Goal: Feedback & Contribution: Contribute content

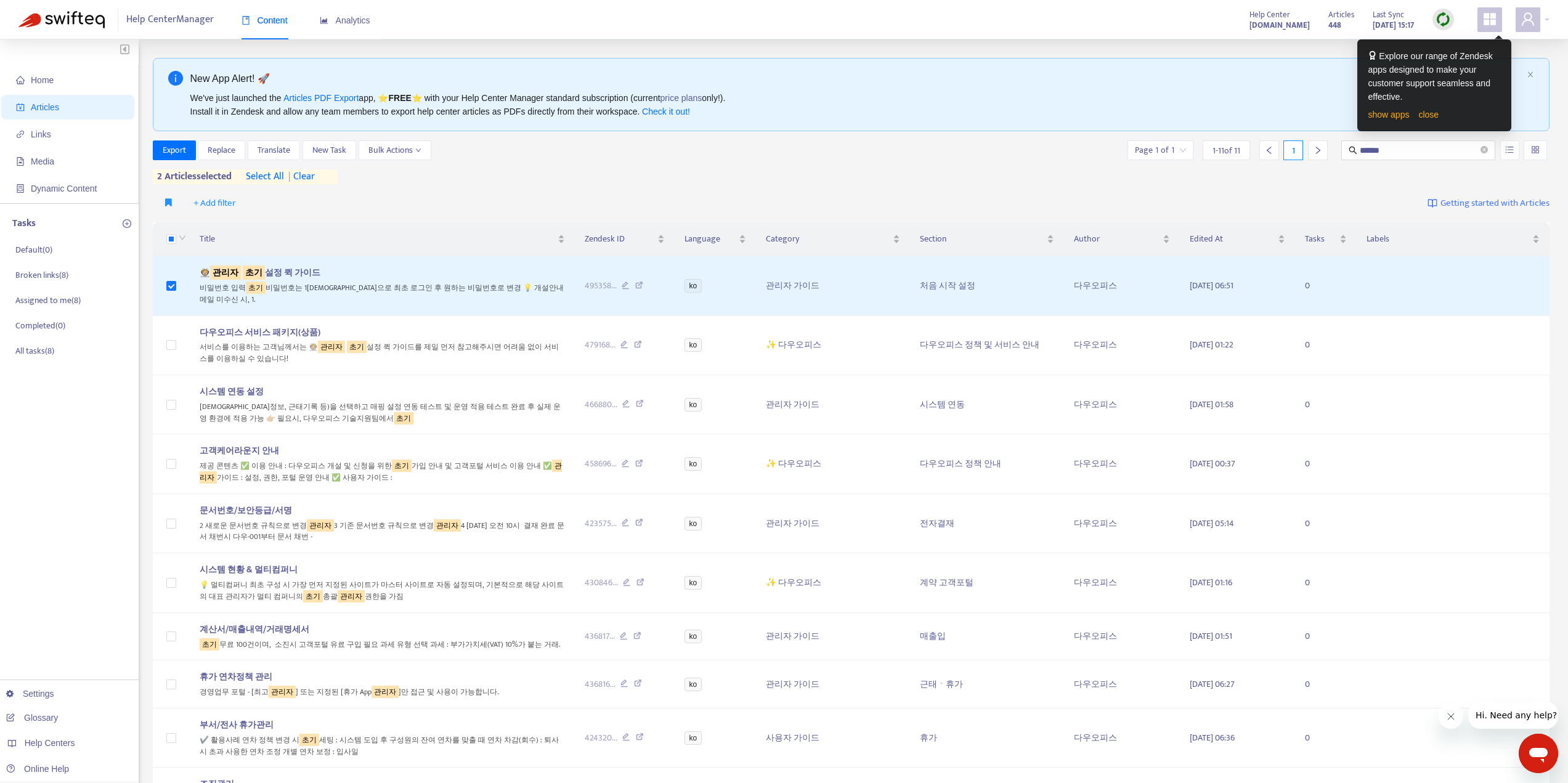
click at [70, 106] on span "Articles" at bounding box center [70, 107] width 108 height 24
click at [51, 81] on span "Home" at bounding box center [42, 80] width 23 height 10
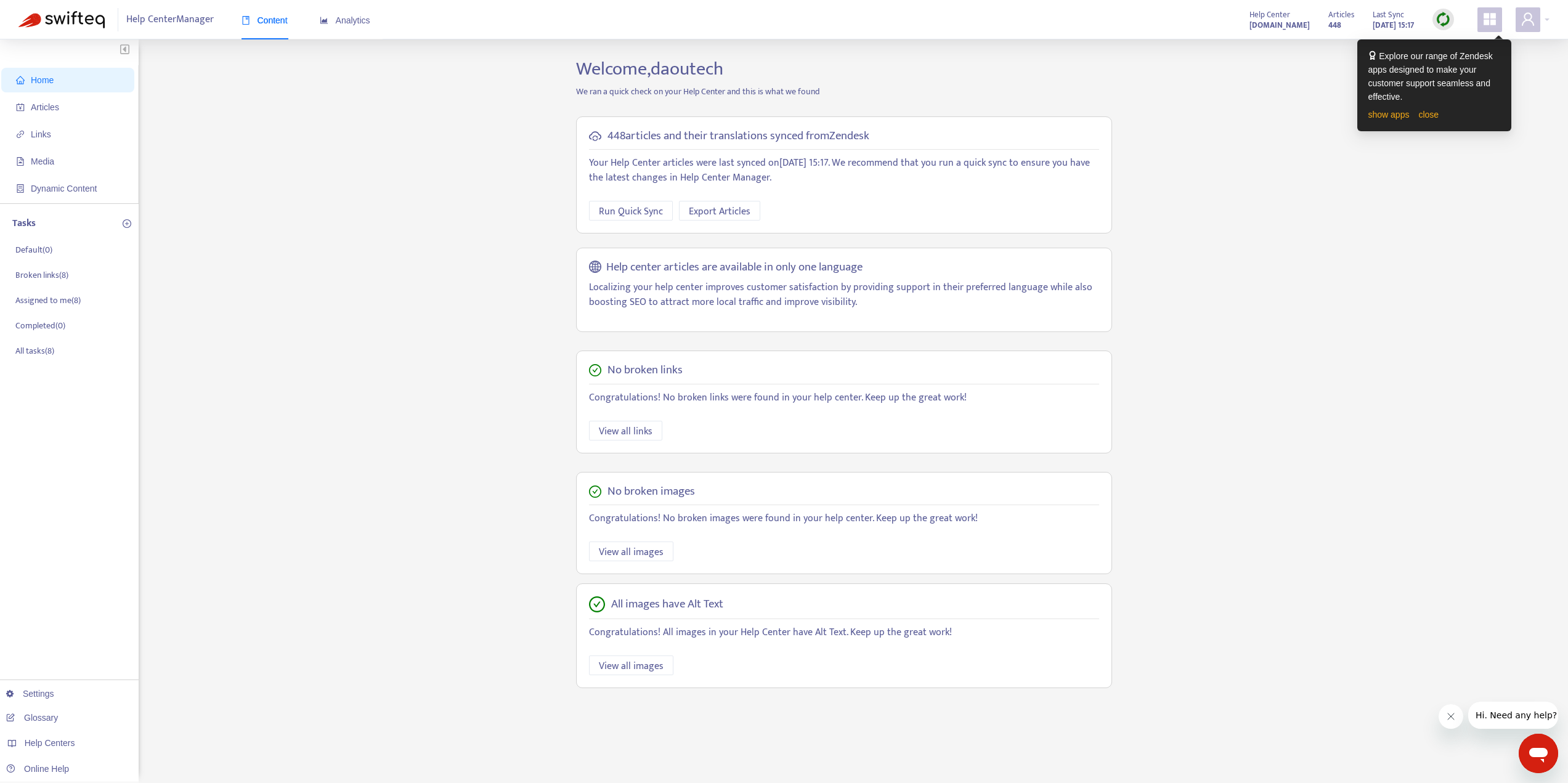
click at [51, 81] on span "Home" at bounding box center [42, 80] width 23 height 10
click at [59, 100] on span "Articles" at bounding box center [70, 107] width 108 height 24
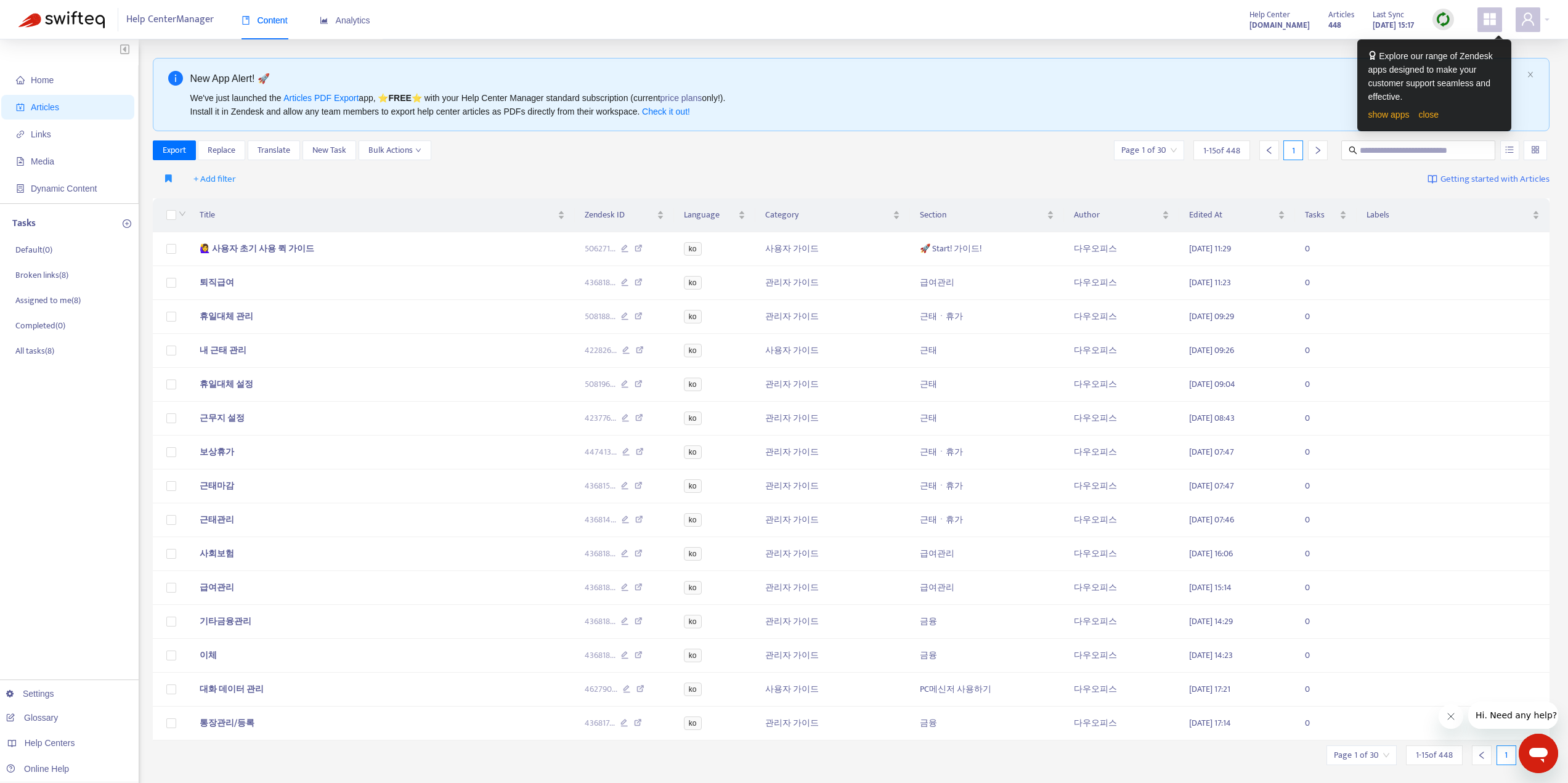
click at [59, 101] on span "Articles" at bounding box center [70, 107] width 108 height 24
click at [225, 173] on span "+ Add filter" at bounding box center [215, 179] width 43 height 15
click at [244, 261] on span "Category" at bounding box center [232, 263] width 77 height 14
click at [329, 178] on span "+ Add filter" at bounding box center [325, 179] width 43 height 15
click at [474, 186] on div "Category: All + Add filter Getting started with Articles" at bounding box center [852, 179] width 1397 height 29
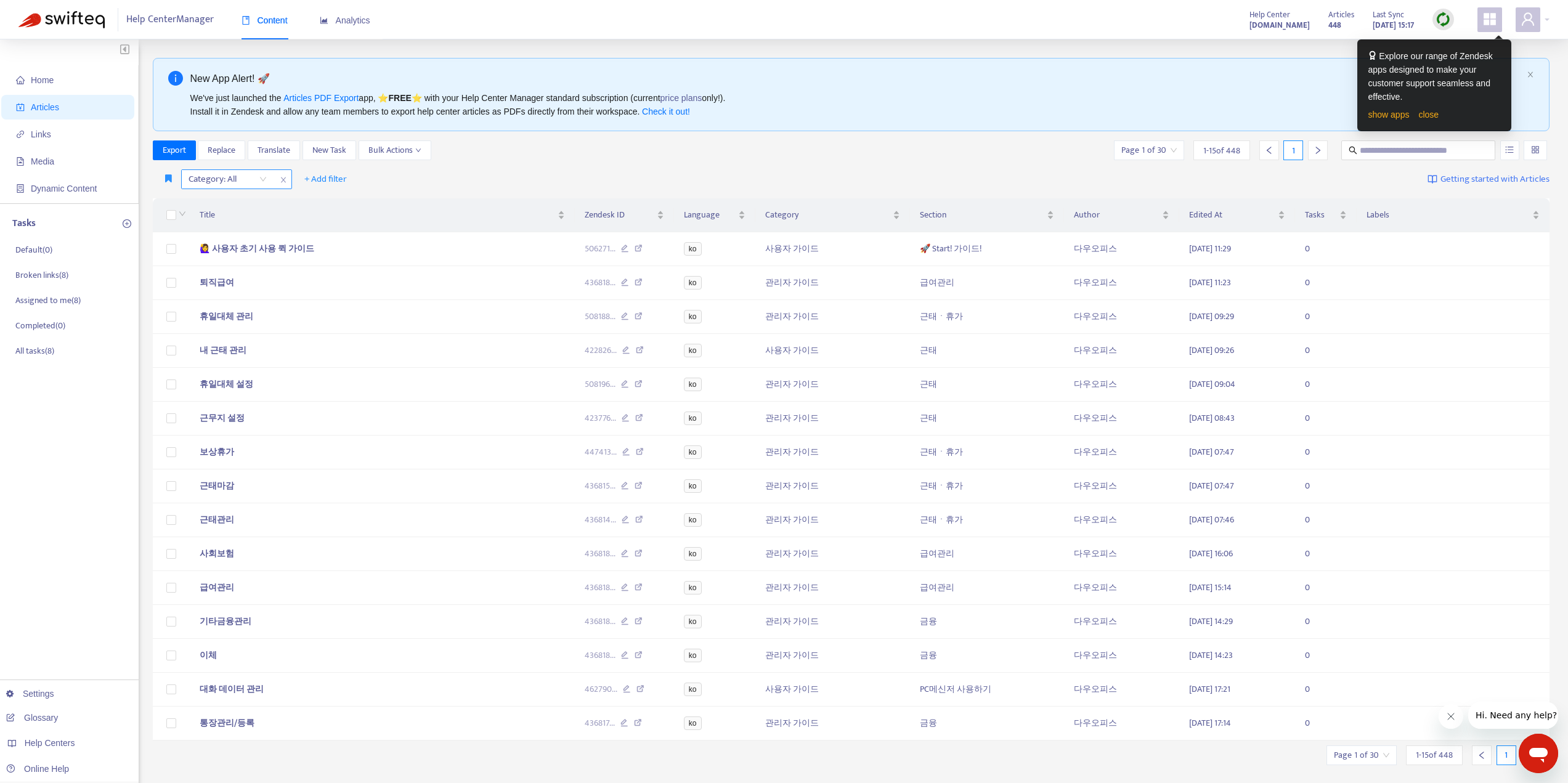
click at [261, 177] on div "Category: All" at bounding box center [227, 179] width 92 height 18
click at [286, 322] on div "📚 업무 관련 정보" at bounding box center [298, 322] width 215 height 14
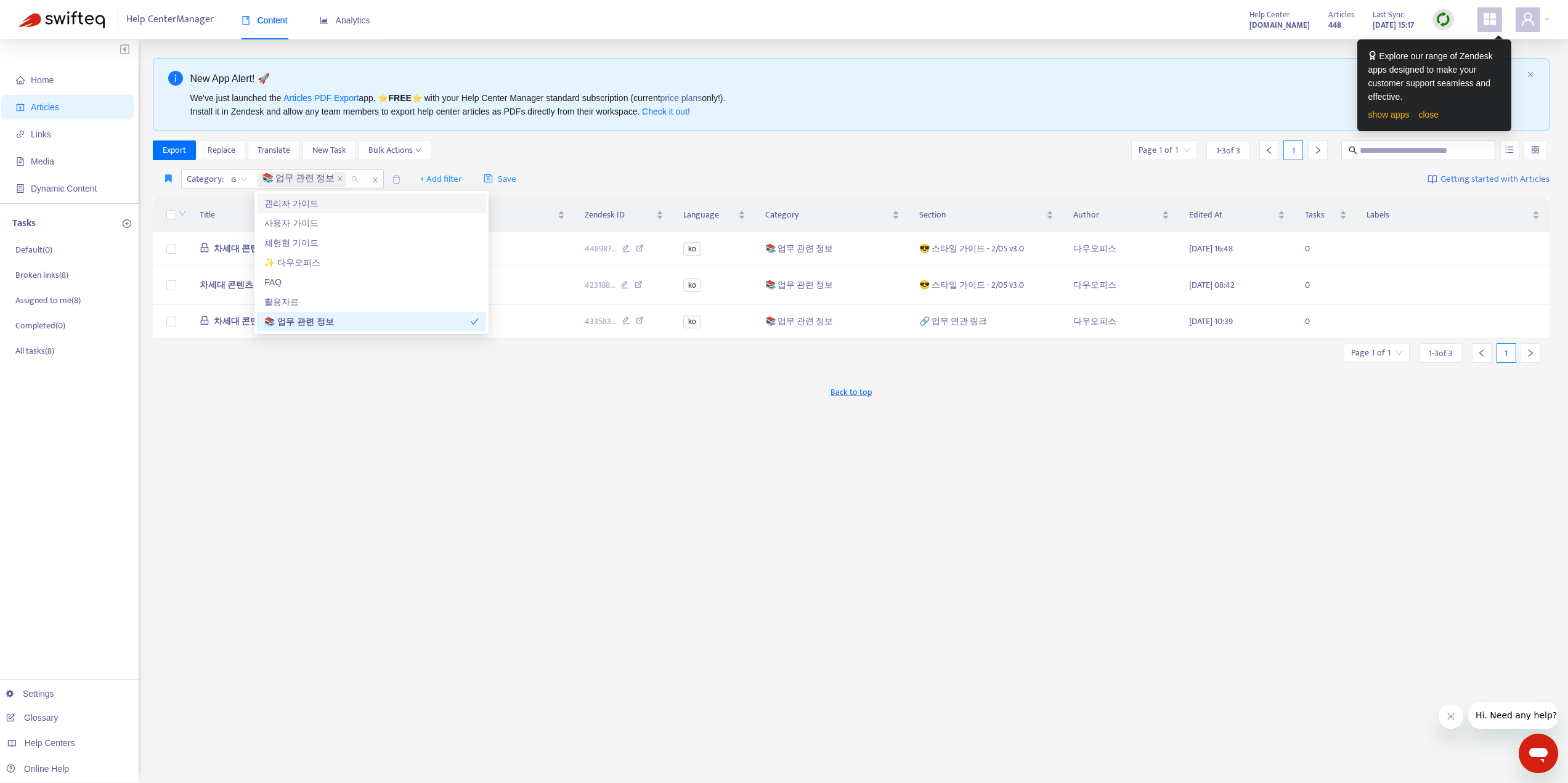
click at [588, 161] on div "Export Replace Translate New Task Bulk Actions Page 1 of 1 1 - 3 of 3 1" at bounding box center [852, 152] width 1397 height 24
click at [296, 250] on span "차세대 콘텐츠 스타일 가이드_3/26" at bounding box center [278, 249] width 129 height 14
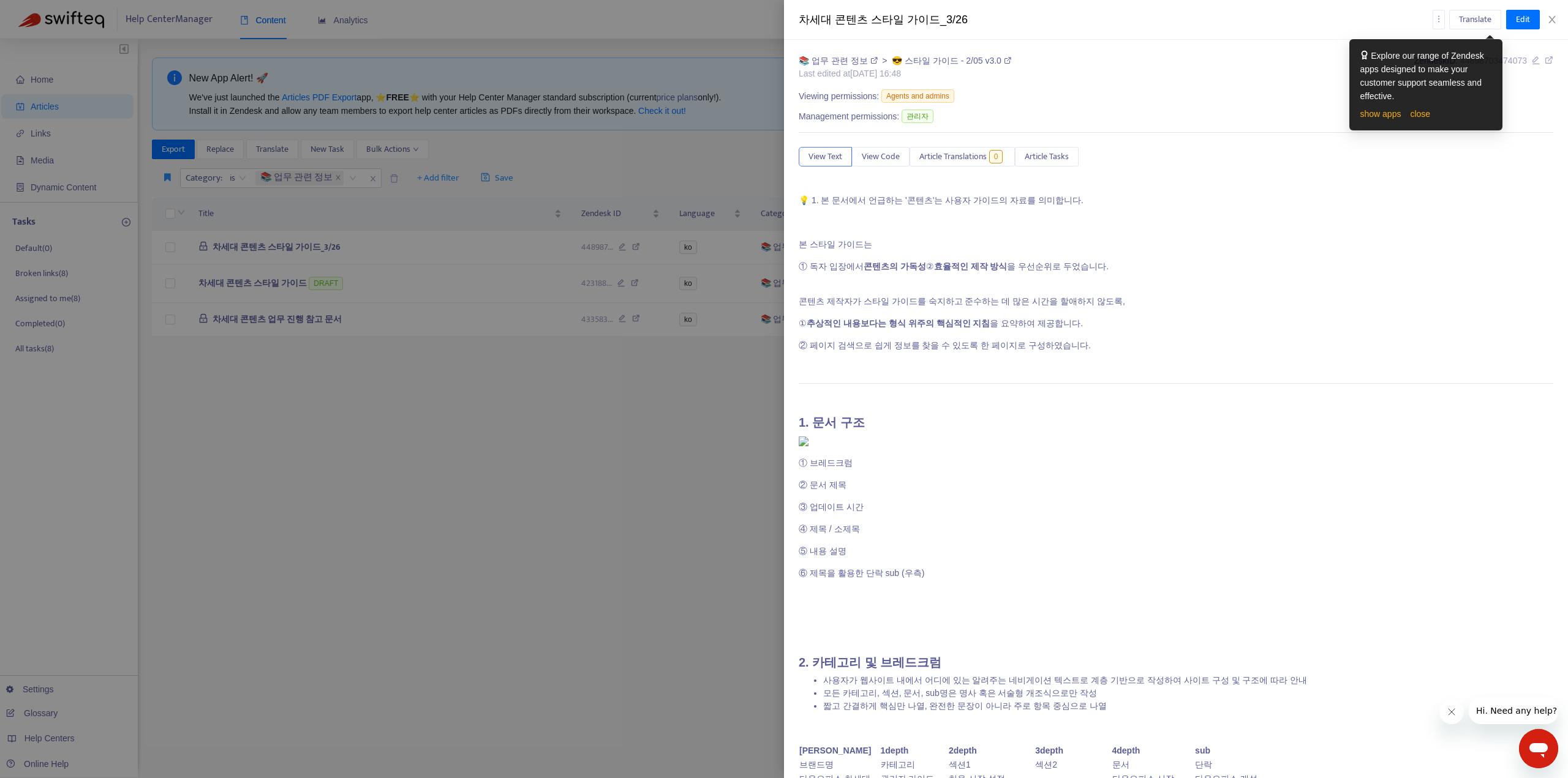
click at [489, 427] on div at bounding box center [784, 389] width 1568 height 778
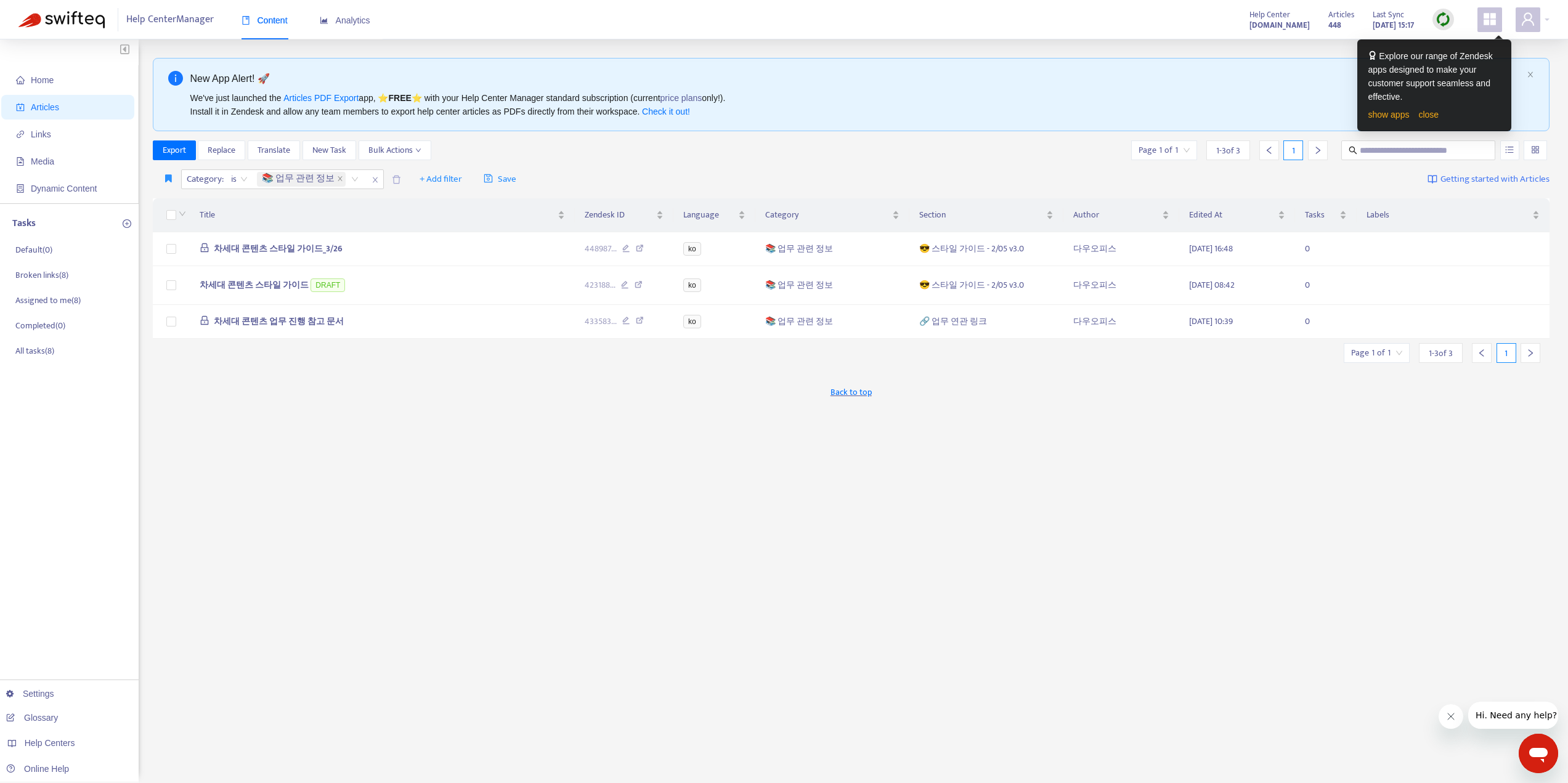
click at [1446, 14] on img at bounding box center [1443, 19] width 16 height 16
click at [1420, 114] on link "close" at bounding box center [1429, 114] width 20 height 10
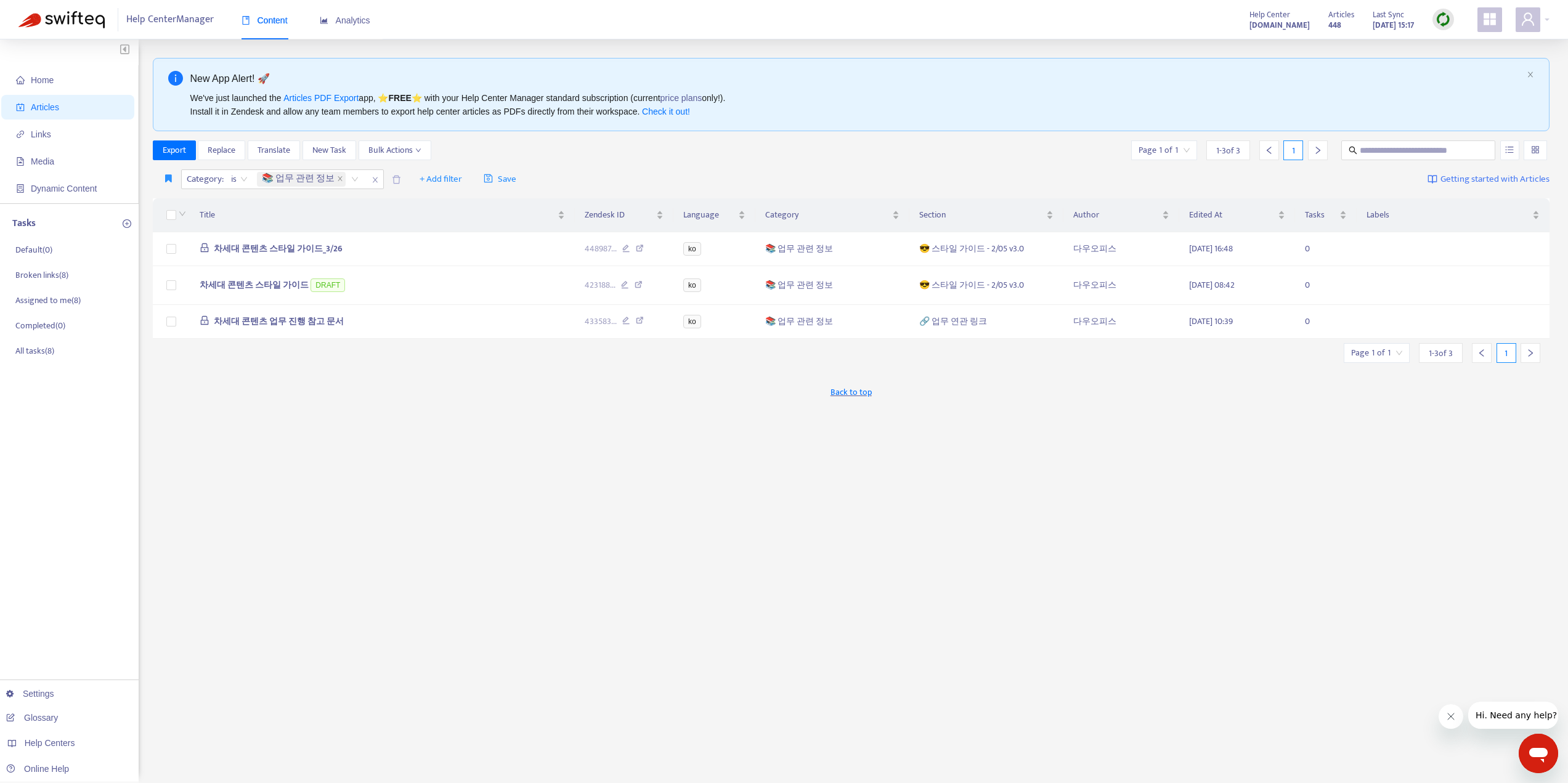
click at [1443, 15] on img at bounding box center [1443, 19] width 16 height 16
click at [1494, 43] on link "Quick Sync" at bounding box center [1468, 45] width 52 height 14
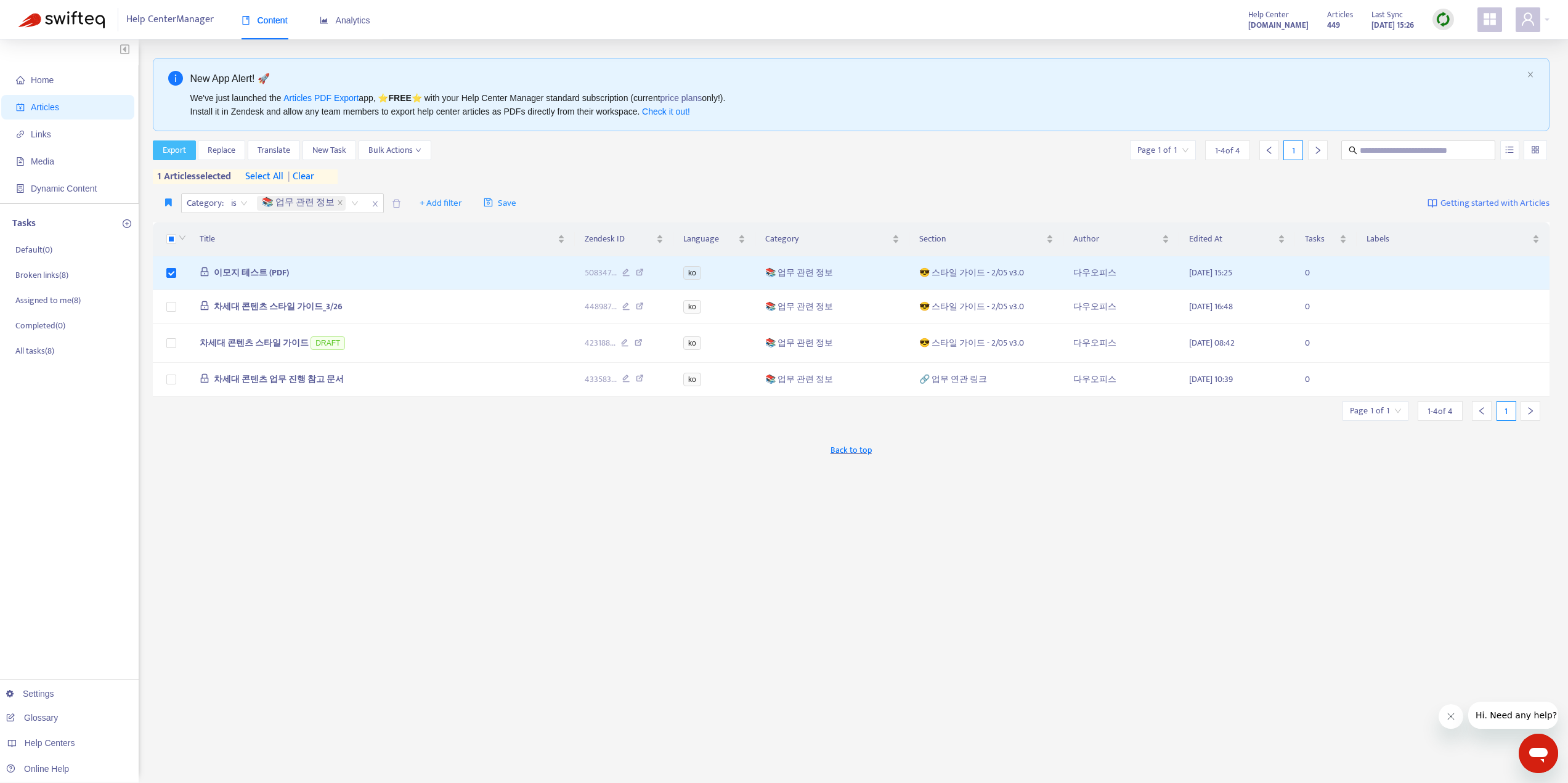
click at [181, 151] on span "Export" at bounding box center [174, 150] width 24 height 14
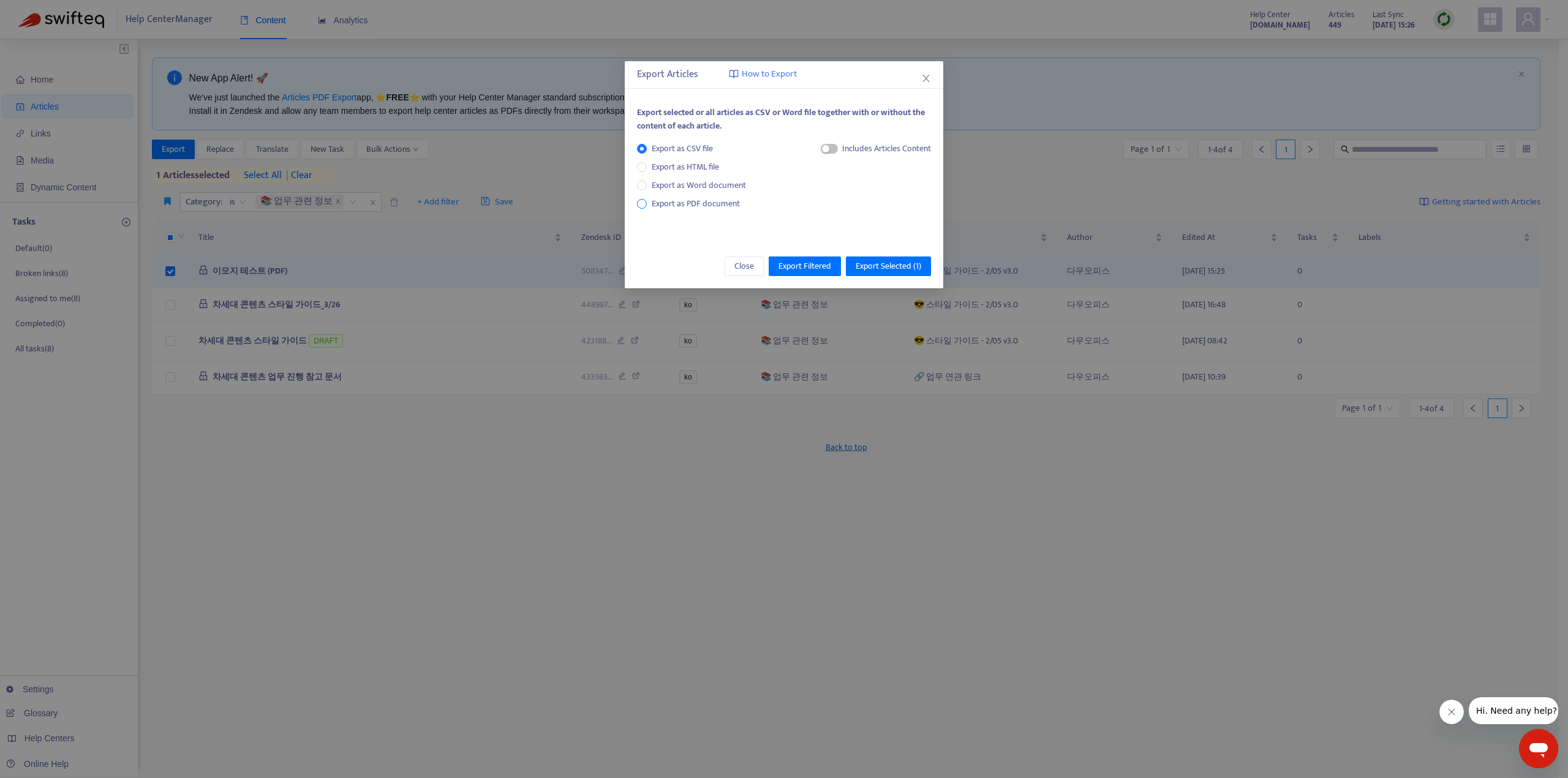
click at [722, 201] on span "Export as PDF document" at bounding box center [695, 203] width 88 height 14
click at [813, 260] on span "Export Filtered" at bounding box center [805, 267] width 53 height 13
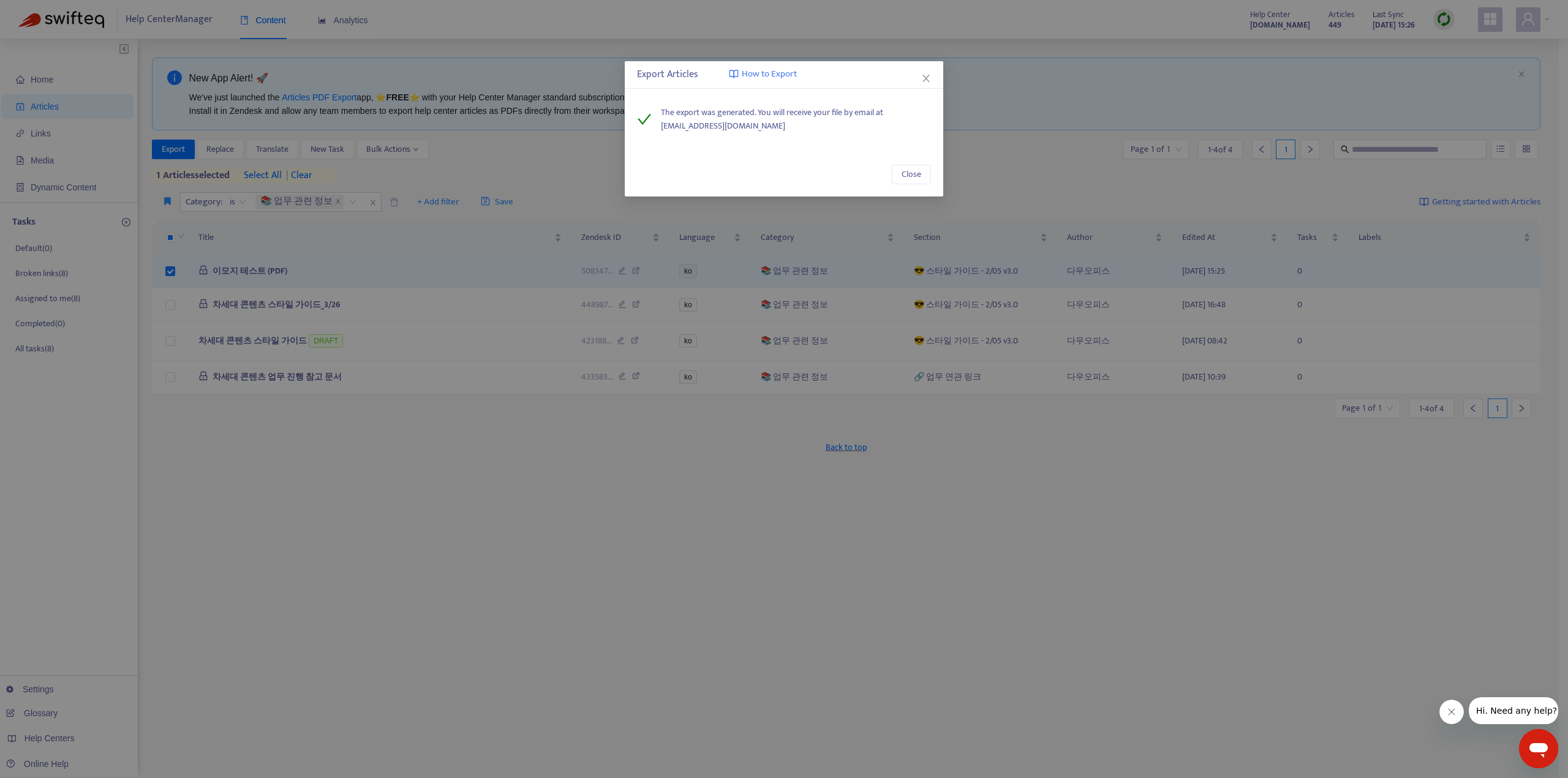
click at [912, 164] on div "Close" at bounding box center [784, 175] width 318 height 44
click at [914, 172] on span "Close" at bounding box center [911, 174] width 20 height 13
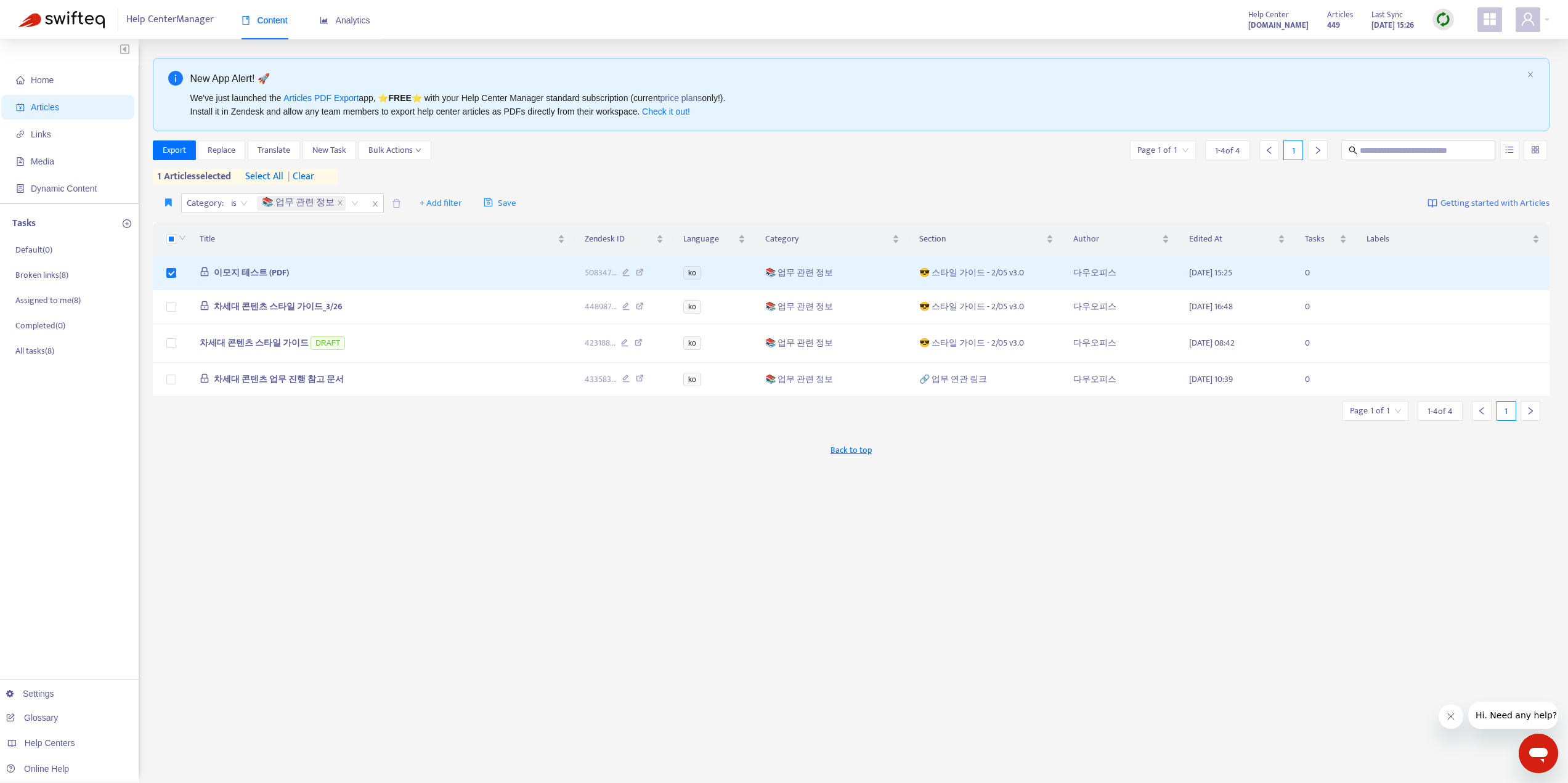
click at [762, 463] on div "Back to top" at bounding box center [852, 450] width 1397 height 30
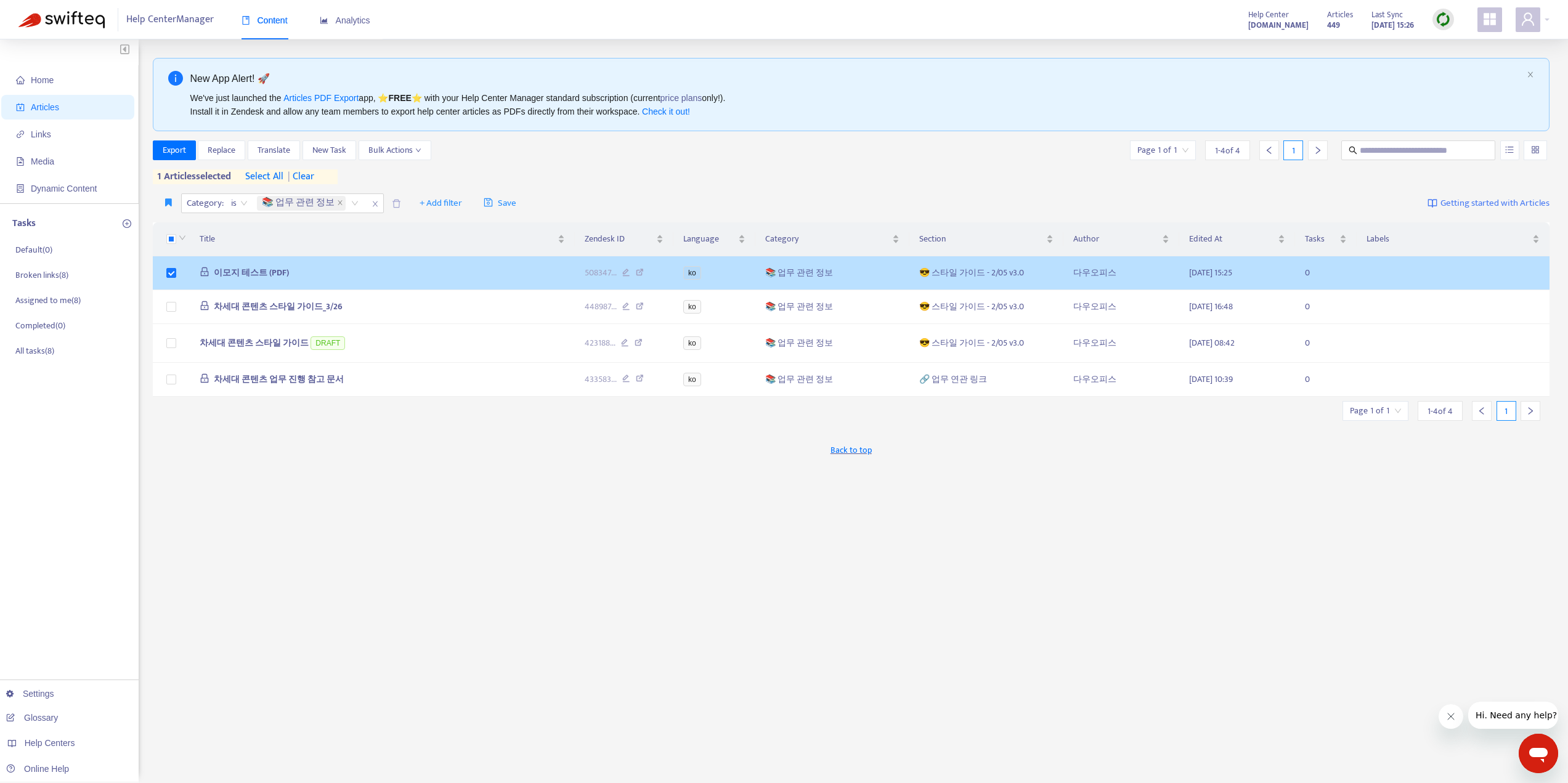
click at [257, 274] on span "이모지 테스트 (PDF)" at bounding box center [251, 272] width 75 height 14
click at [238, 270] on span "이모지 테스트 (PDF)" at bounding box center [251, 272] width 75 height 14
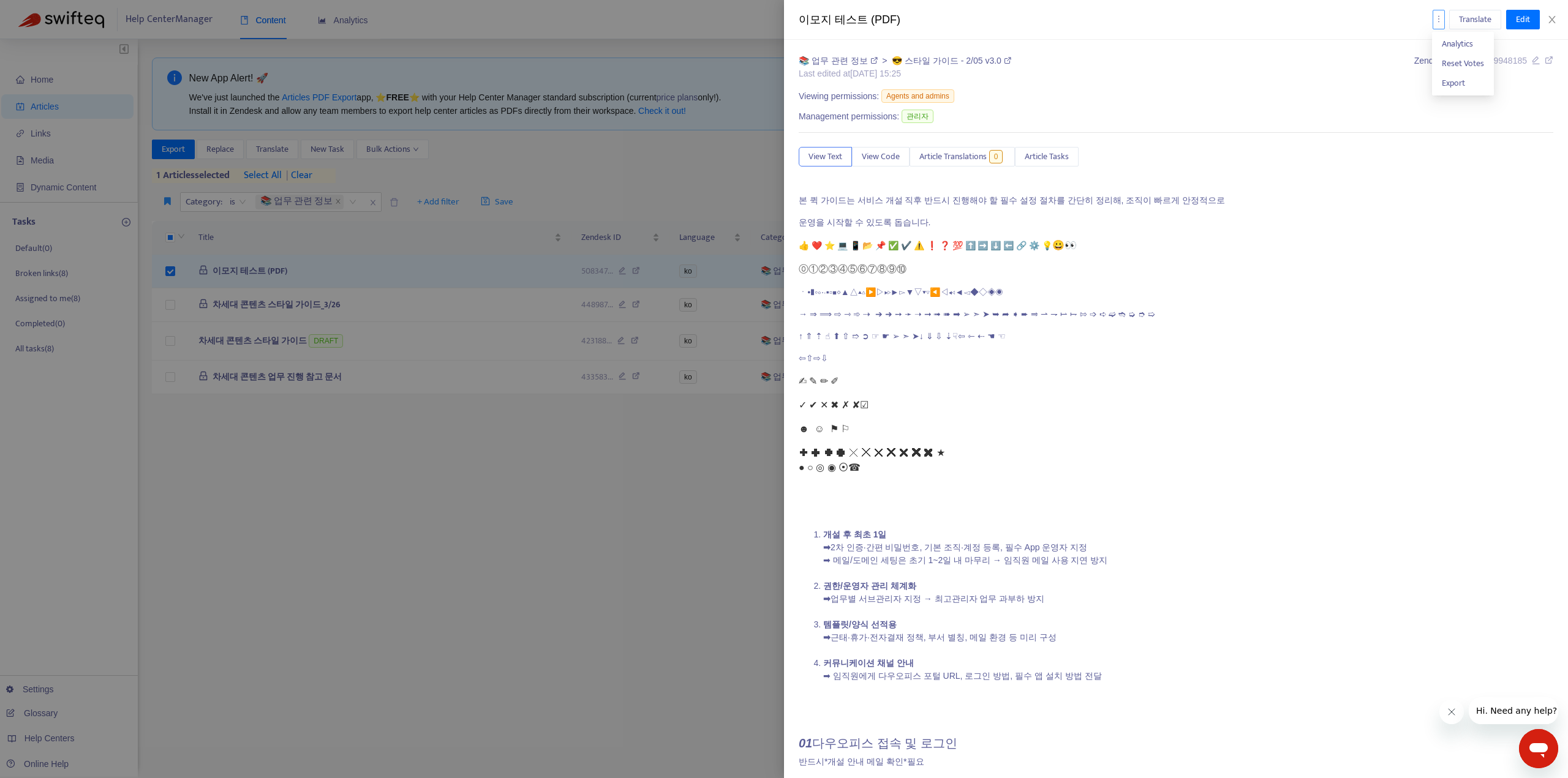
click at [1438, 20] on icon "more" at bounding box center [1439, 19] width 9 height 9
click at [1437, 16] on icon "more" at bounding box center [1439, 19] width 9 height 9
click at [1520, 15] on span "Edit" at bounding box center [1523, 20] width 14 height 13
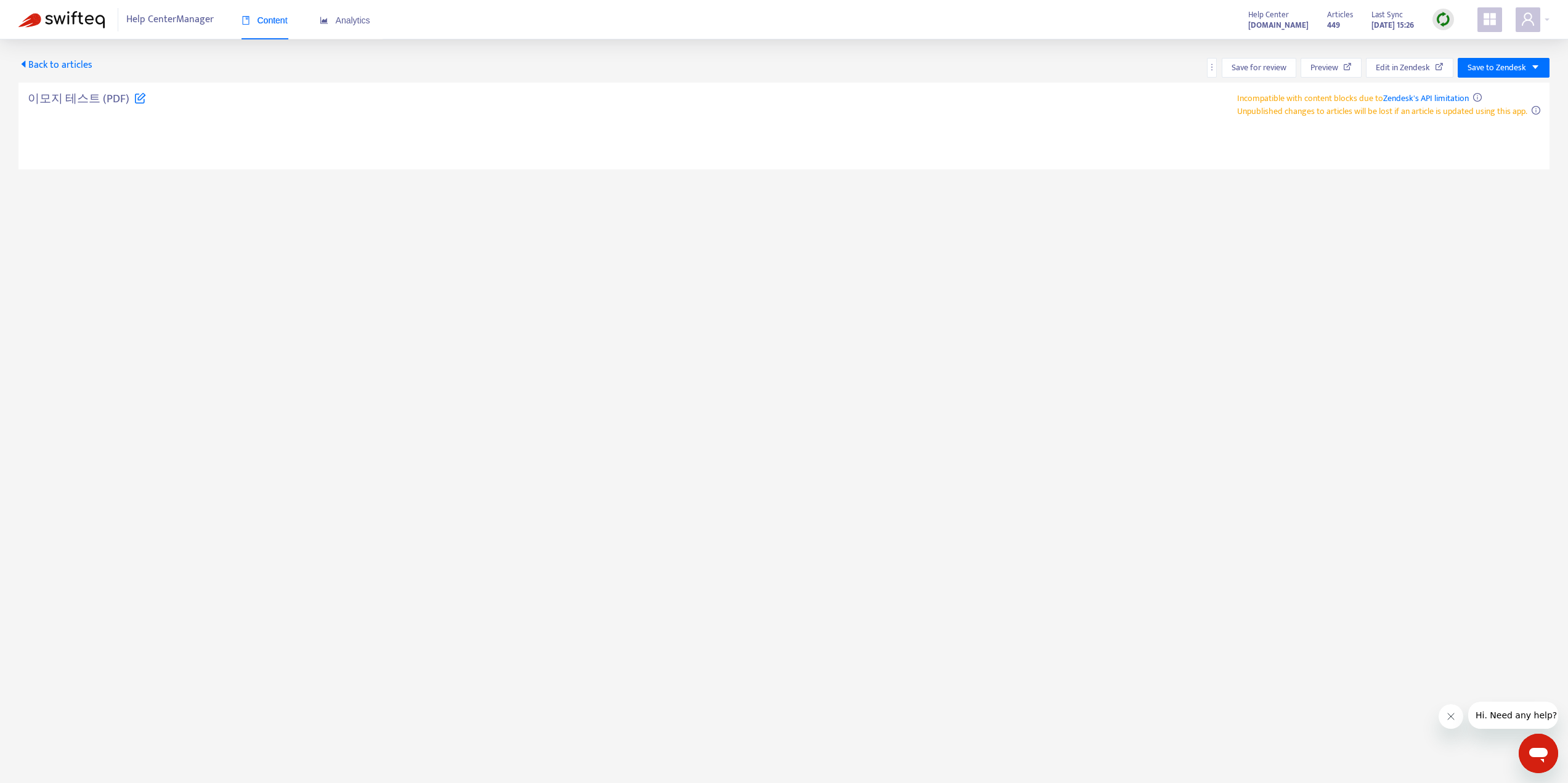
type textarea "**********"
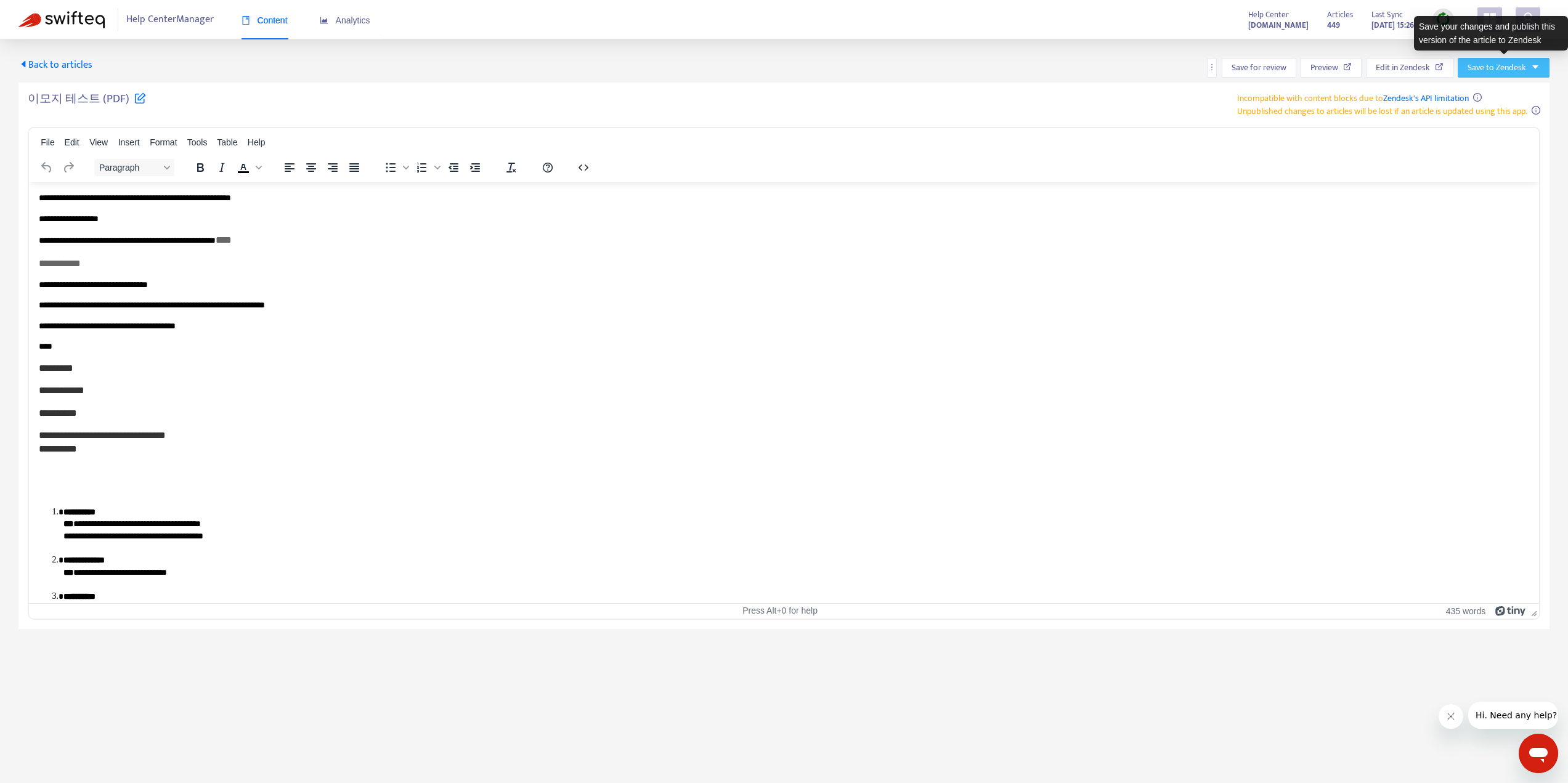
click at [1537, 67] on icon "caret-down" at bounding box center [1535, 67] width 9 height 9
click at [1541, 68] on button "Save to Zendesk" at bounding box center [1504, 68] width 92 height 20
click at [1340, 66] on button "Preview" at bounding box center [1331, 68] width 61 height 20
click at [29, 62] on span "Back to articles" at bounding box center [55, 65] width 74 height 17
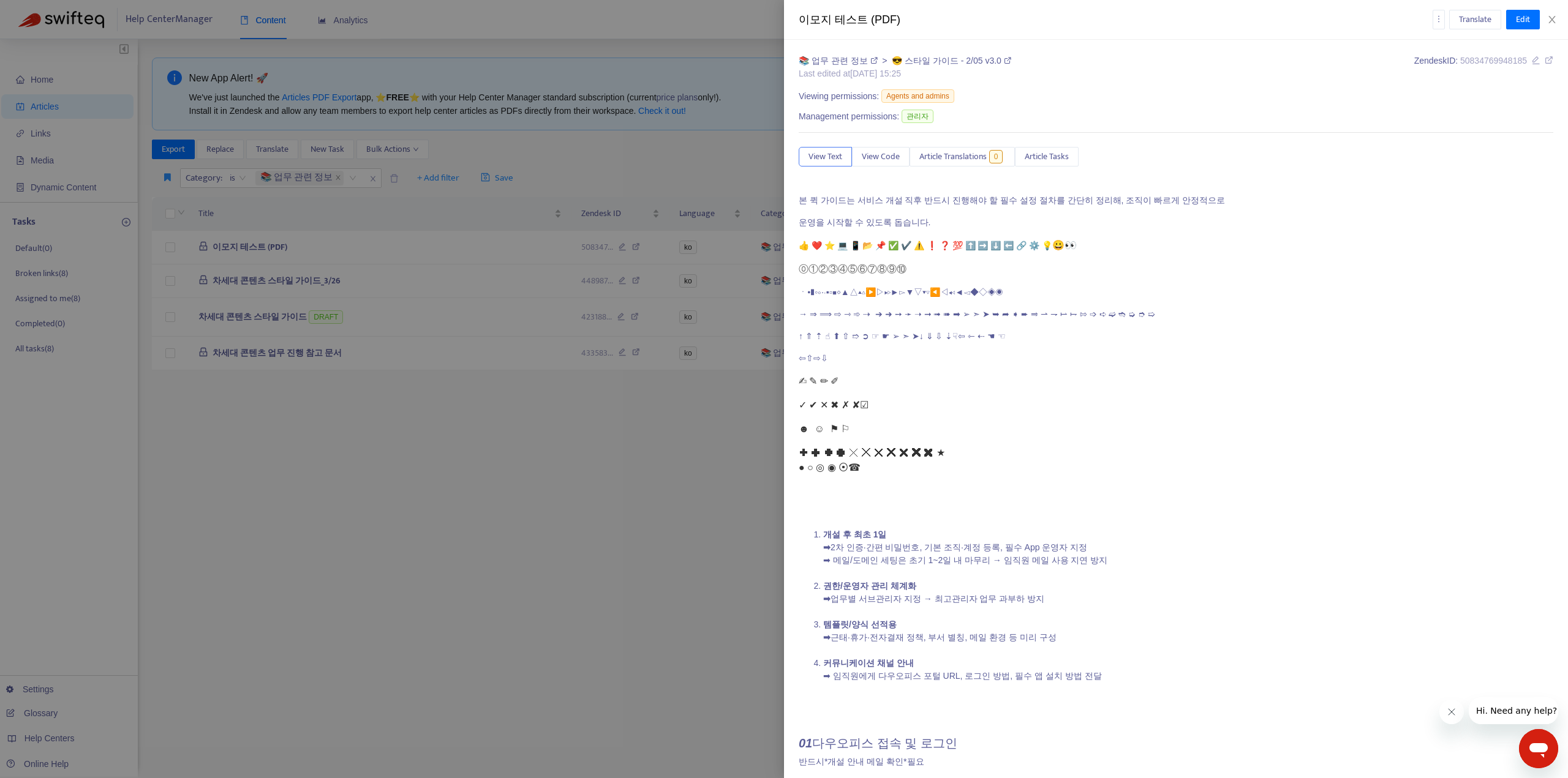
click at [684, 460] on div at bounding box center [784, 389] width 1568 height 778
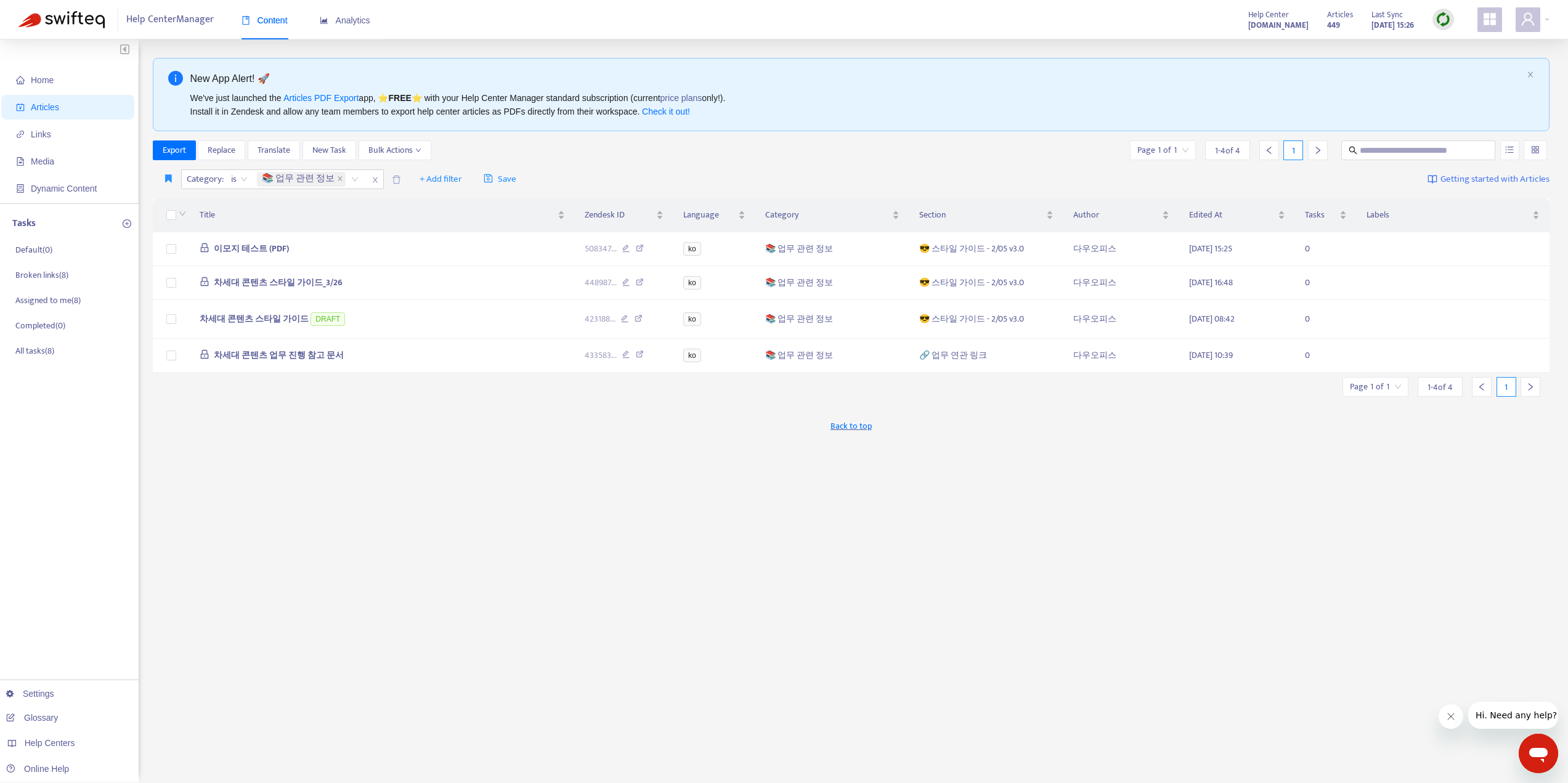
click at [1439, 14] on img at bounding box center [1443, 19] width 16 height 16
click at [1468, 44] on link "Quick Sync" at bounding box center [1468, 45] width 52 height 14
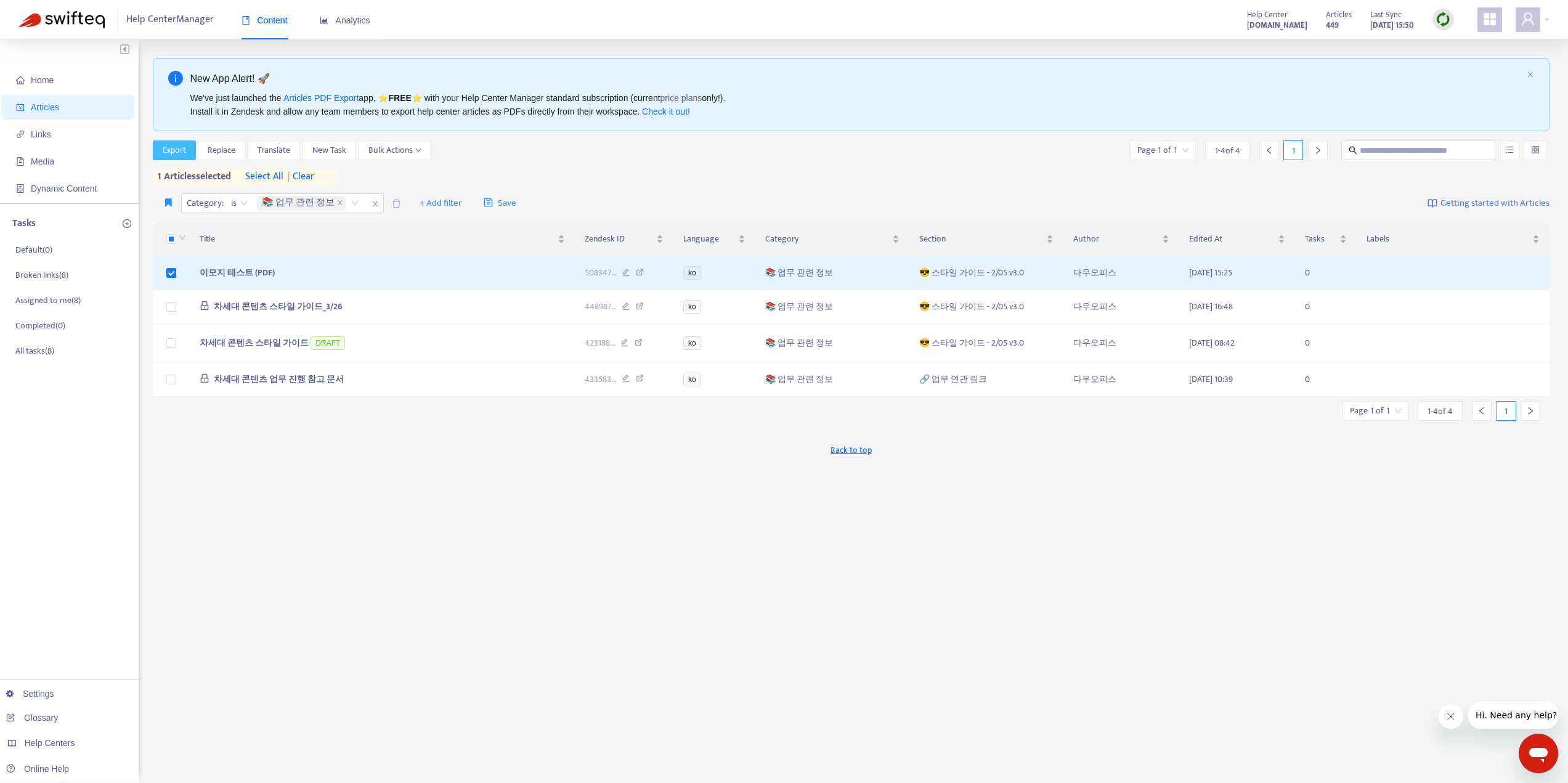
click at [181, 151] on span "Export" at bounding box center [174, 150] width 24 height 14
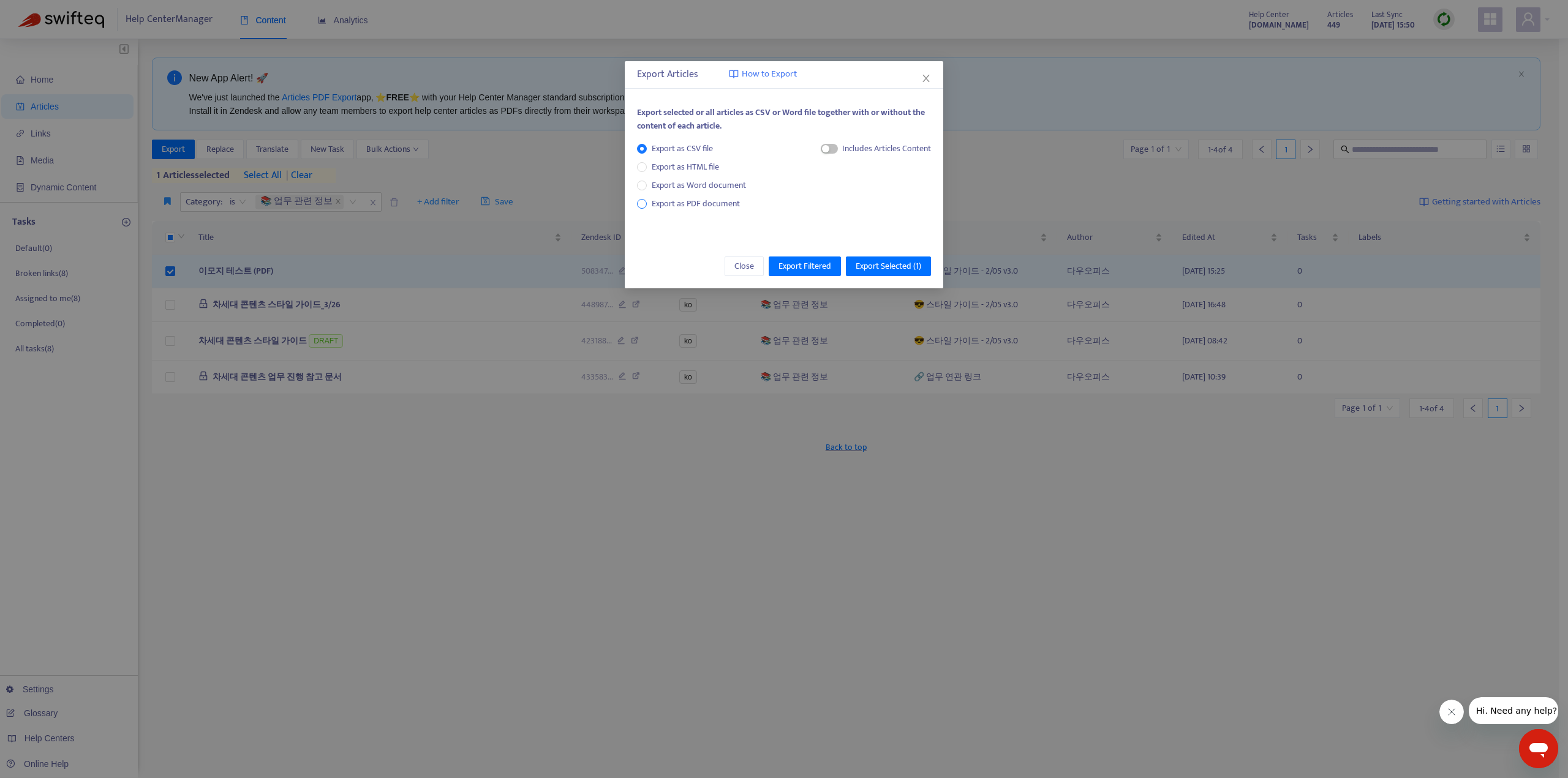
click at [709, 203] on span "Export as PDF document" at bounding box center [695, 203] width 88 height 14
click at [867, 266] on span "Export Selected ( 1 )" at bounding box center [888, 267] width 65 height 13
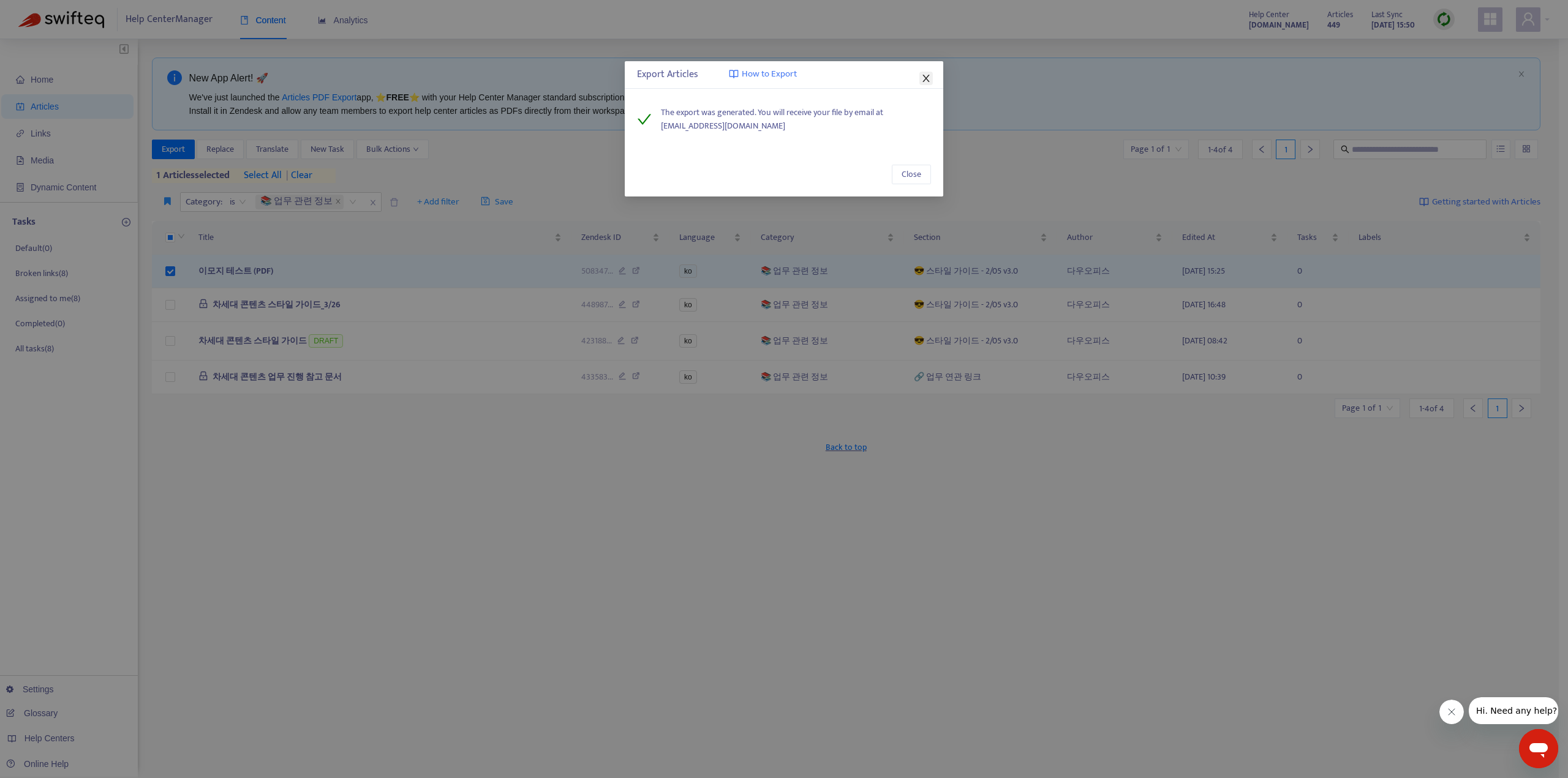
click at [920, 77] on span "Close" at bounding box center [926, 78] width 13 height 10
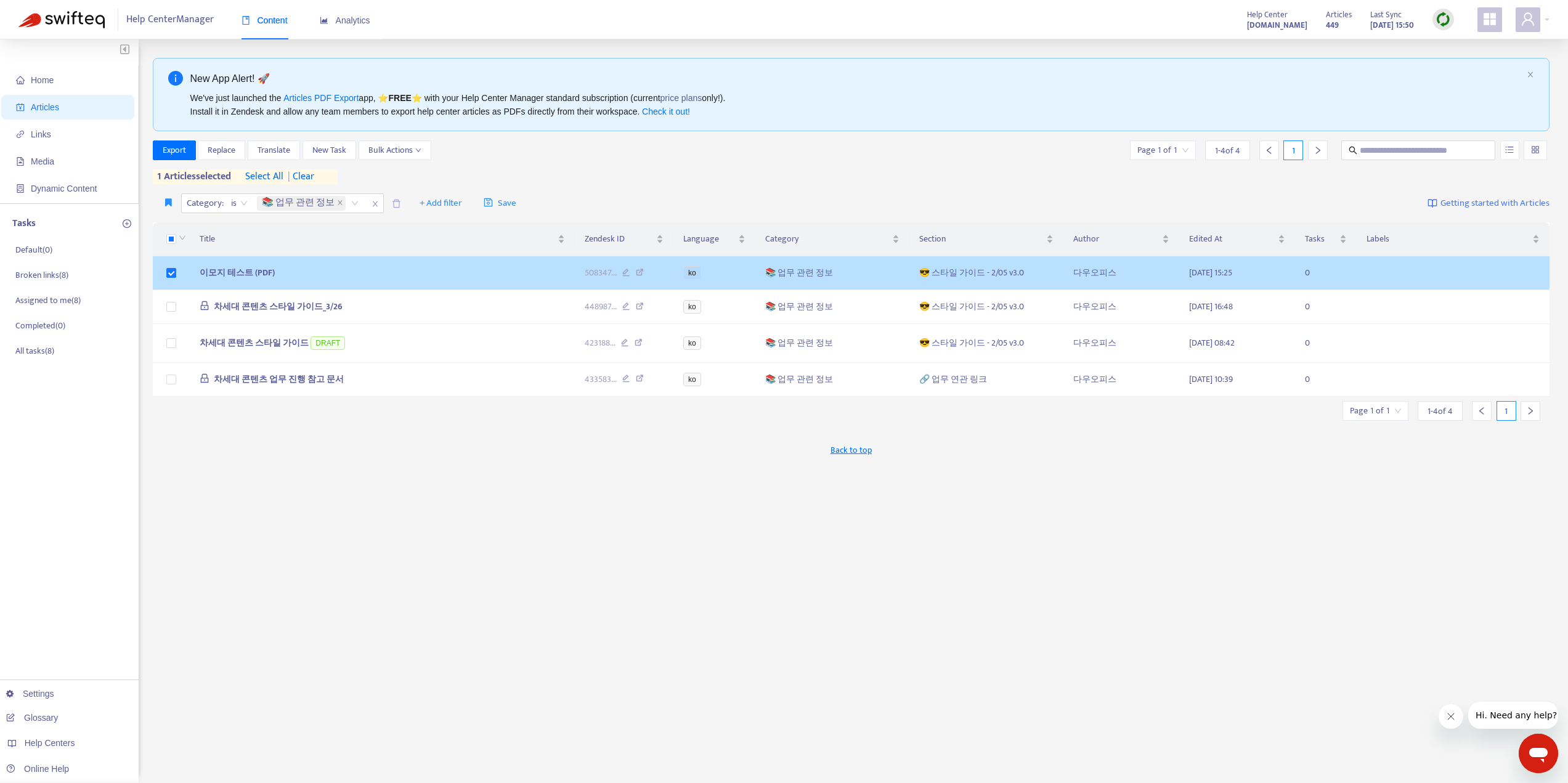
click at [229, 267] on span "이모지 테스트 (PDF)" at bounding box center [237, 272] width 75 height 14
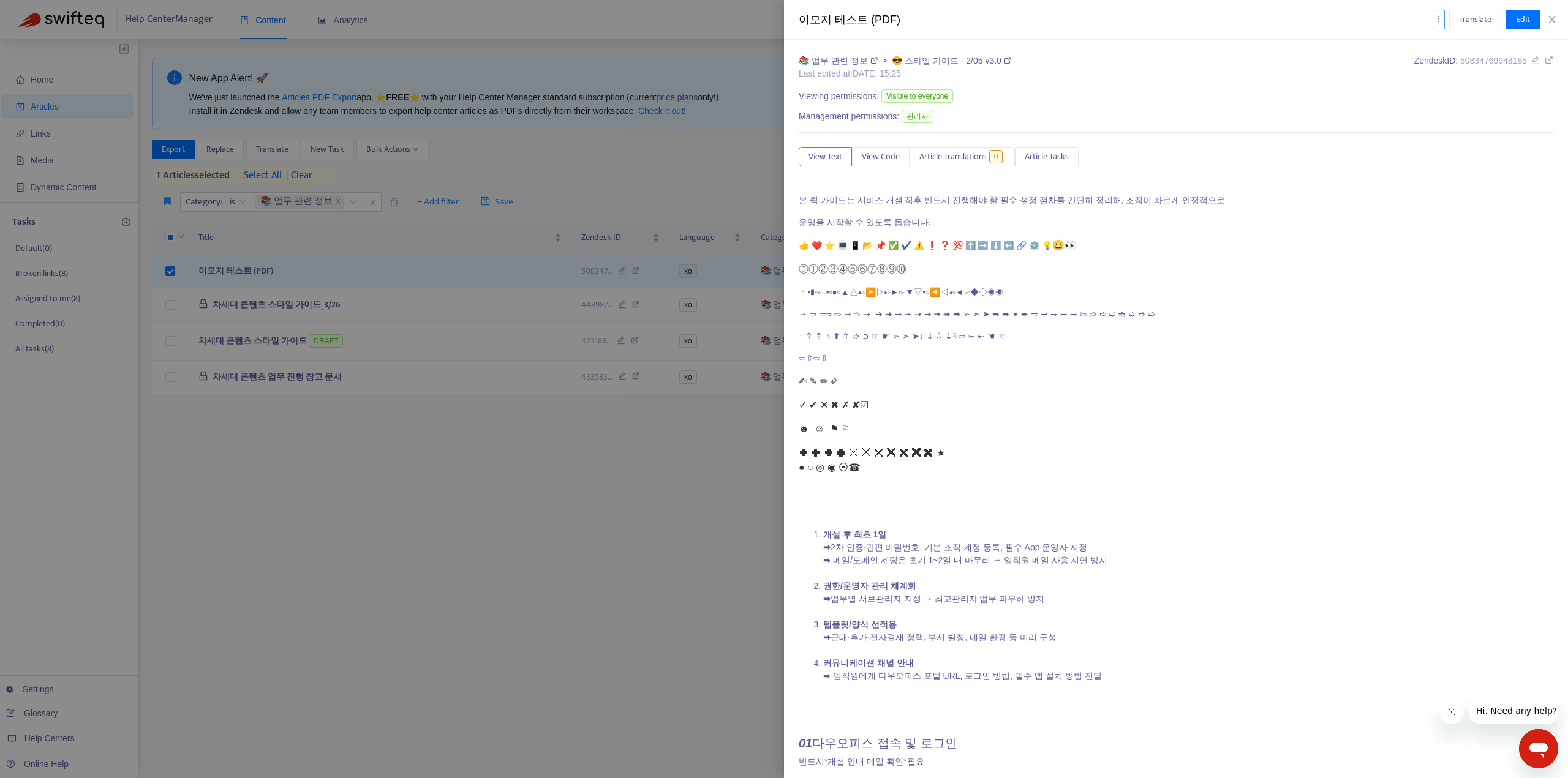
click at [1435, 22] on icon "more" at bounding box center [1439, 19] width 9 height 9
click at [1355, 47] on div "📚 업무 관련 정보 > 😎 스타일 가이드 - 2/05 v3.0 Last edited at [DATE] 15:25 Zendesk ID: 5083…" at bounding box center [1176, 409] width 784 height 738
click at [1517, 22] on span "Edit" at bounding box center [1523, 20] width 14 height 13
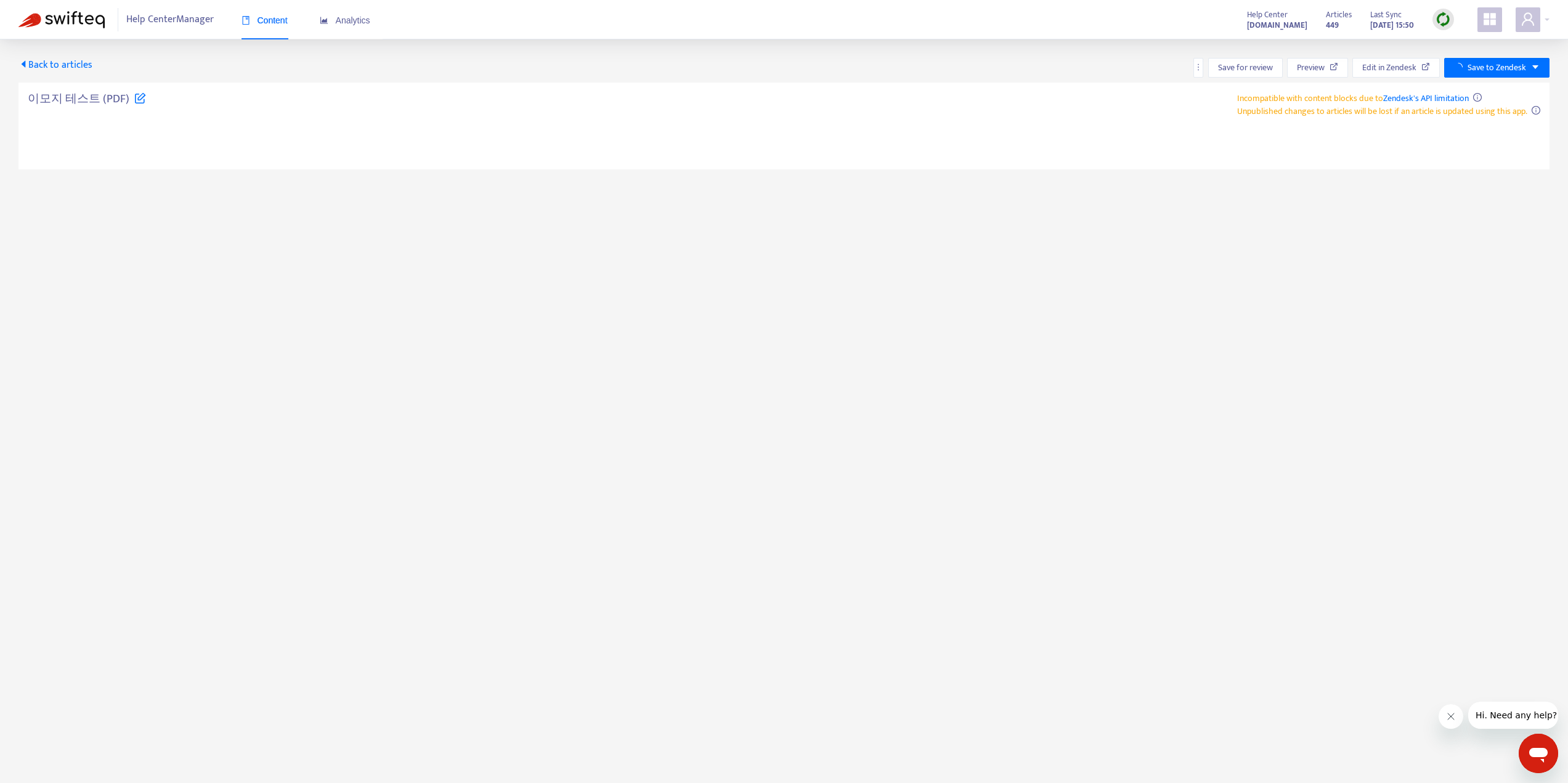
type textarea "**********"
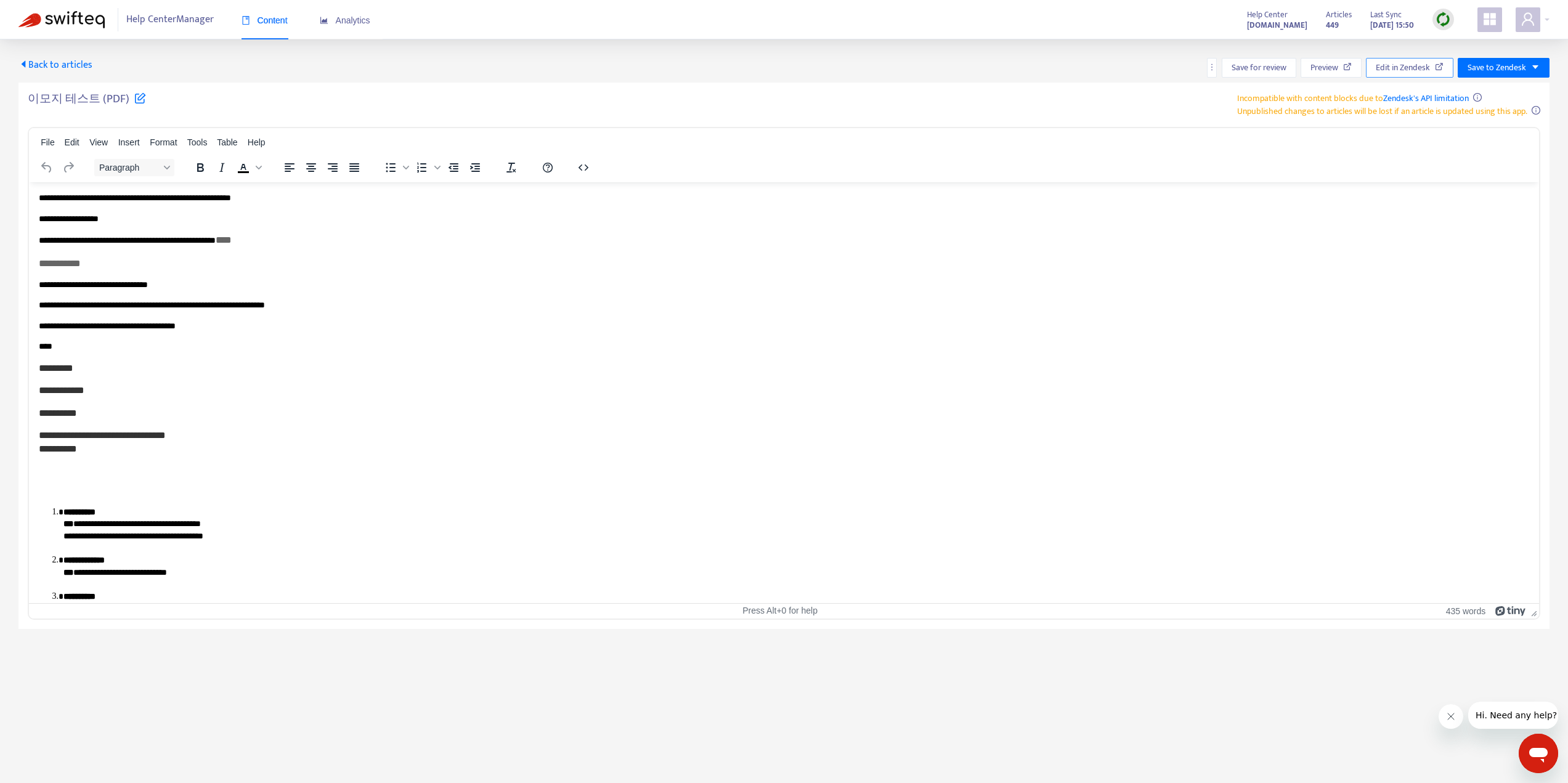
click at [1395, 63] on span "Edit in Zendesk" at bounding box center [1403, 68] width 54 height 14
